Goal: Task Accomplishment & Management: Use online tool/utility

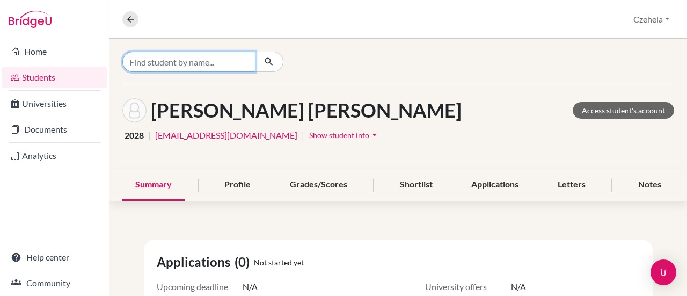
click at [234, 64] on input "Find student by name..." at bounding box center [188, 61] width 133 height 20
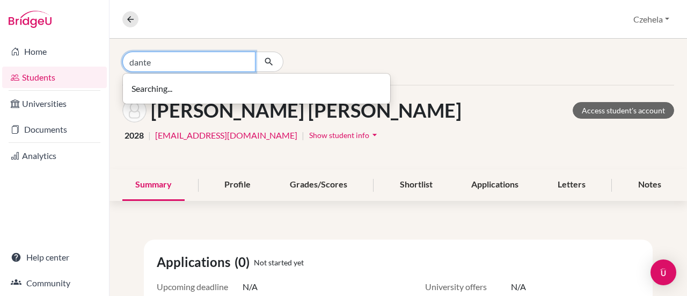
type input "dante"
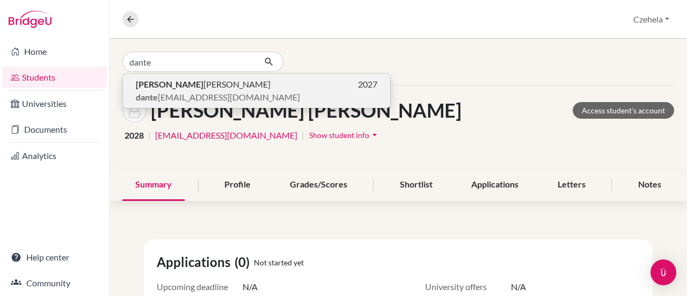
click at [202, 82] on span "Dante Rodriguez Holguin" at bounding box center [203, 84] width 135 height 13
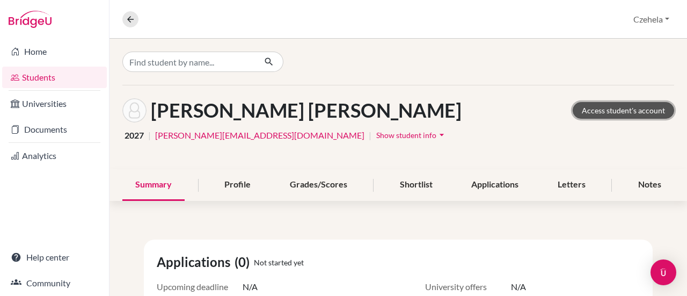
click at [623, 108] on link "Access student's account" at bounding box center [622, 110] width 101 height 17
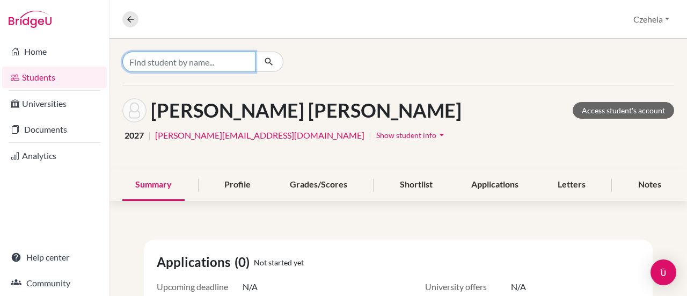
click at [232, 63] on input "Find student by name..." at bounding box center [188, 61] width 133 height 20
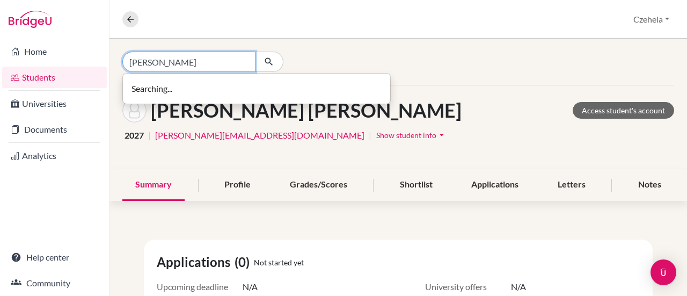
type input "[PERSON_NAME]"
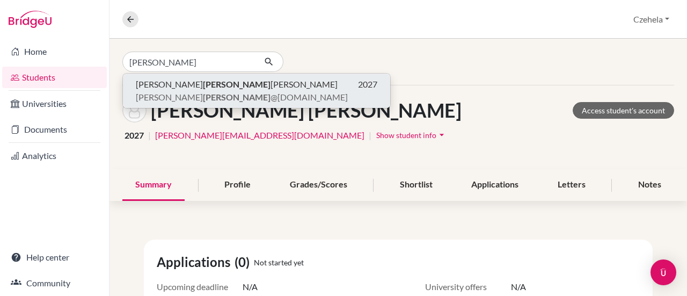
click at [215, 87] on span "[PERSON_NAME]" at bounding box center [237, 84] width 202 height 13
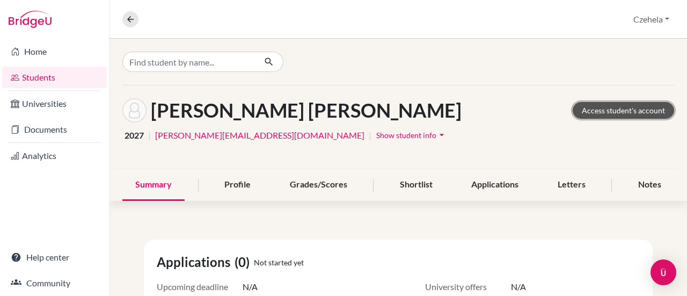
click at [616, 108] on link "Access student's account" at bounding box center [622, 110] width 101 height 17
